Goal: Transaction & Acquisition: Purchase product/service

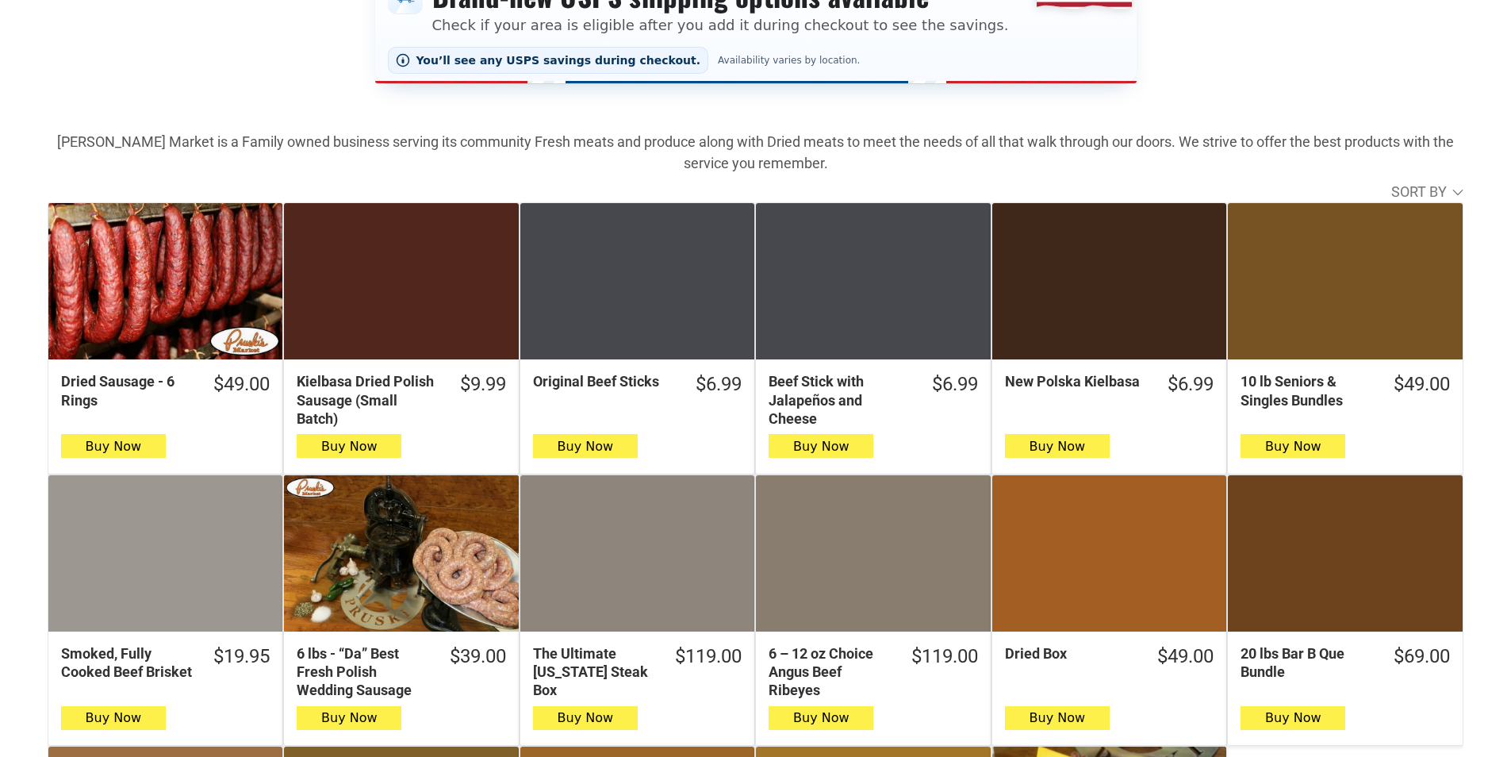
scroll to position [397, 0]
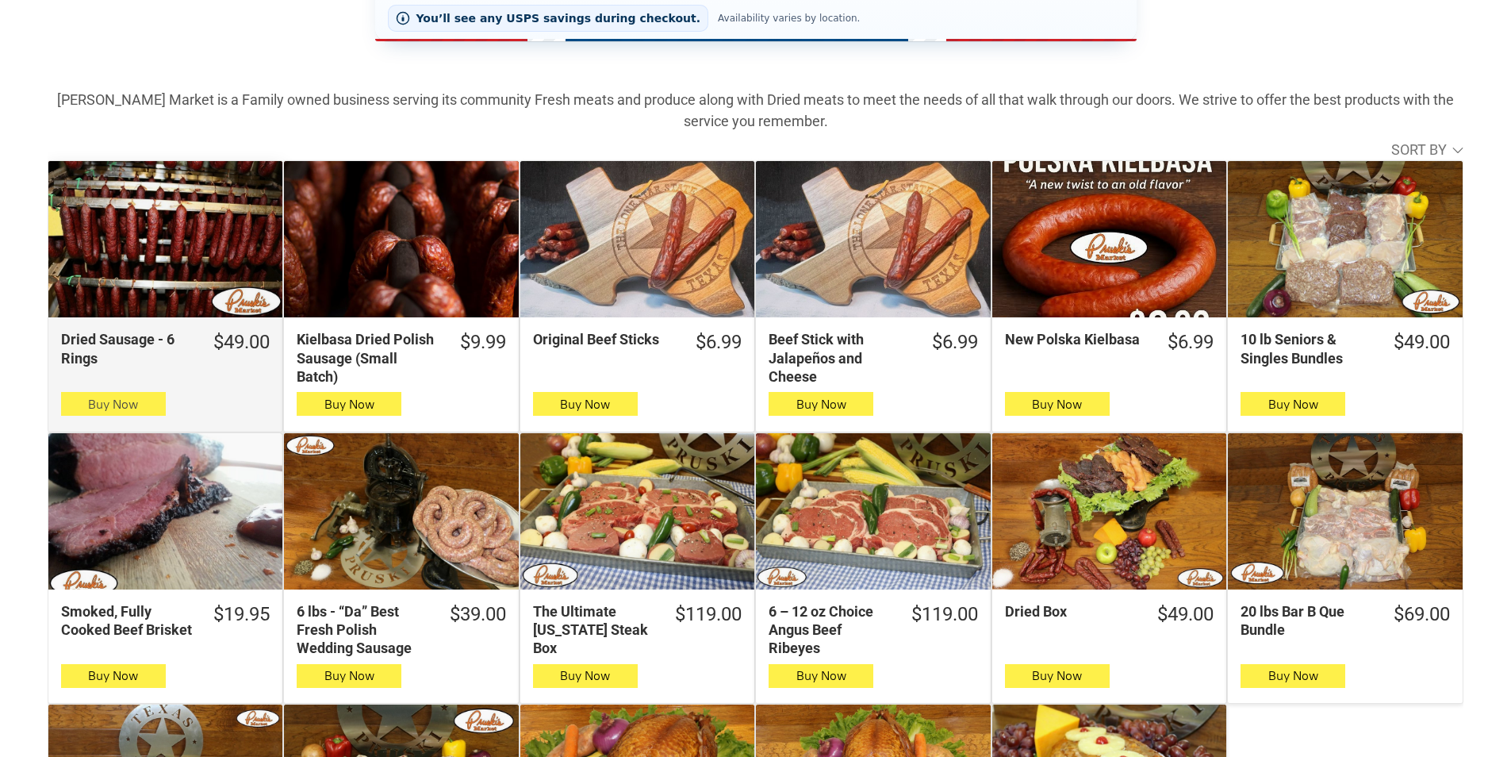
click at [83, 404] on button "Buy Now" at bounding box center [113, 404] width 105 height 24
click at [125, 402] on span "button" at bounding box center [113, 404] width 23 height 22
click at [113, 413] on icon "button" at bounding box center [113, 403] width 17 height 19
